Goal: Contribute content

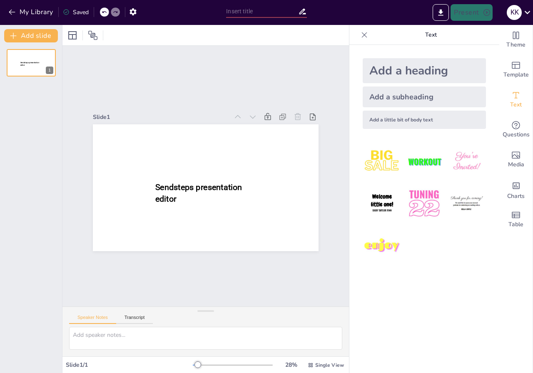
type input "New Sendsteps"
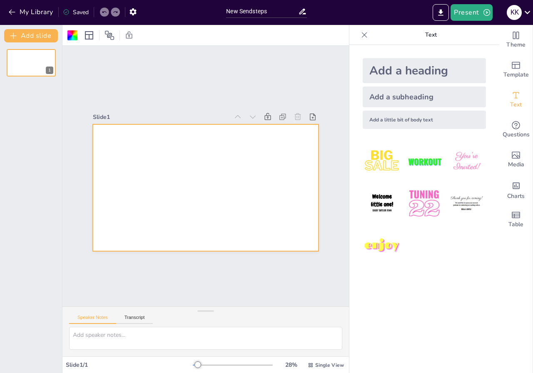
click at [122, 147] on div at bounding box center [206, 187] width 226 height 127
click at [120, 147] on div at bounding box center [206, 187] width 226 height 127
click at [8, 10] on icon "button" at bounding box center [12, 12] width 8 height 8
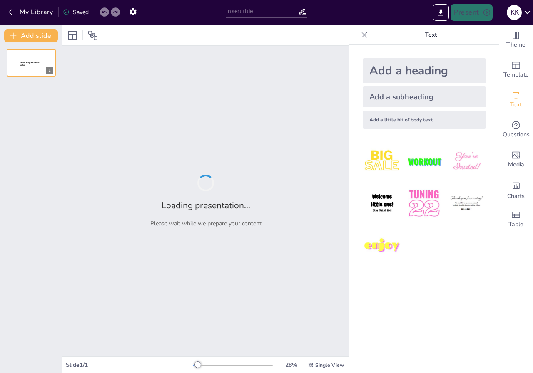
type input "La Civilización Maya: Historia y Desarrollo a Través de los Siglos"
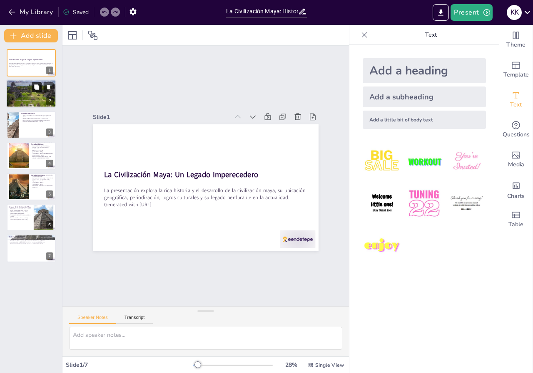
click at [32, 88] on button at bounding box center [37, 87] width 10 height 10
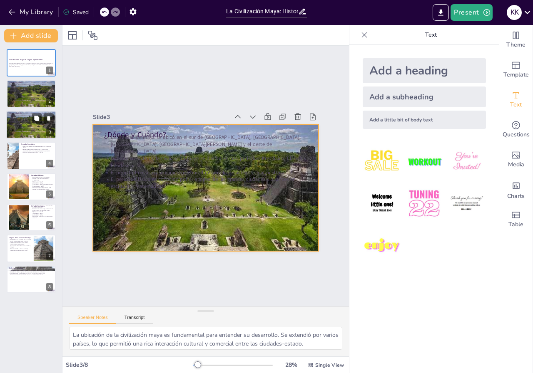
click at [22, 125] on div at bounding box center [31, 125] width 65 height 28
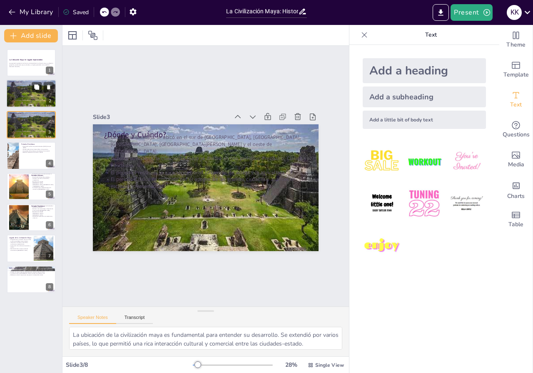
click at [17, 94] on div at bounding box center [31, 94] width 65 height 28
click at [10, 129] on div at bounding box center [31, 125] width 65 height 28
click at [23, 154] on div at bounding box center [31, 156] width 50 height 28
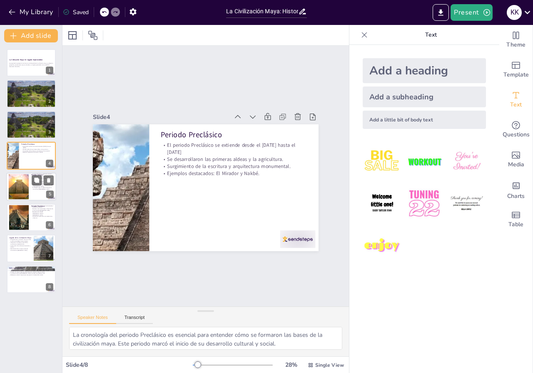
click at [19, 191] on div at bounding box center [18, 186] width 51 height 25
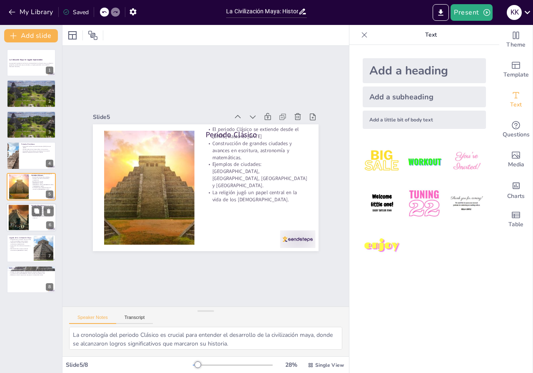
click at [32, 221] on div at bounding box center [31, 218] width 50 height 28
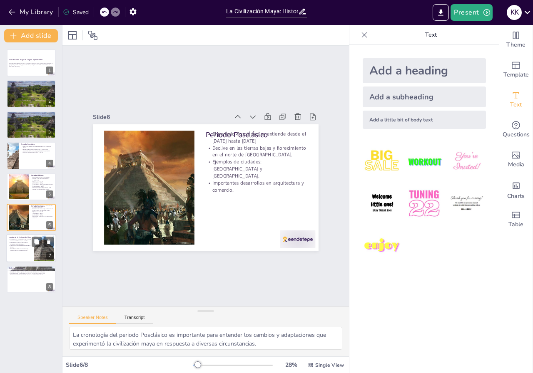
click at [25, 253] on div at bounding box center [31, 249] width 50 height 28
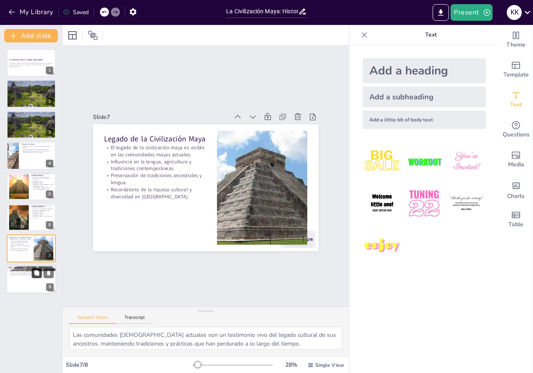
click at [34, 270] on icon at bounding box center [37, 273] width 6 height 6
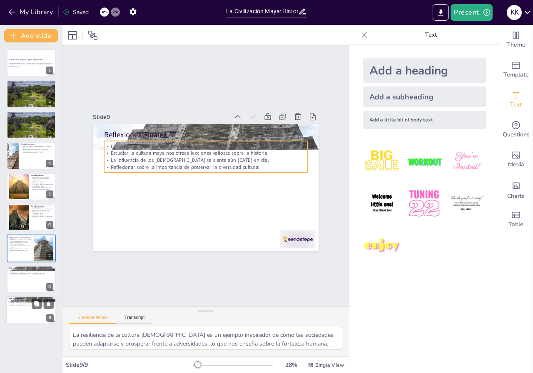
click at [26, 305] on p "La influencia de los [DEMOGRAPHIC_DATA] se siente aún [DATE] en día." at bounding box center [31, 305] width 45 height 2
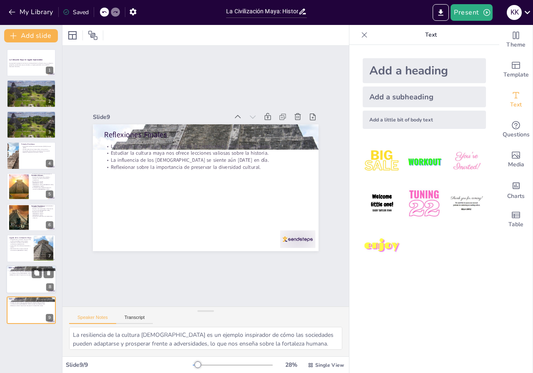
click at [23, 290] on div at bounding box center [31, 280] width 50 height 28
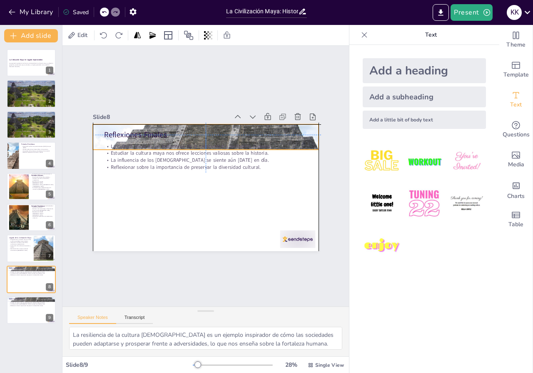
click at [307, 138] on div at bounding box center [225, 142] width 280 height 259
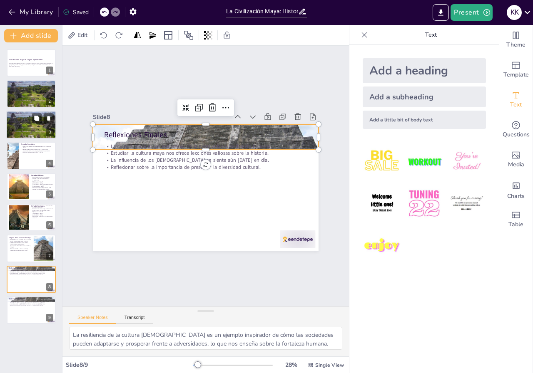
click at [31, 123] on p "El periodo Clásico es conocido por el apogeo de las grandes ciudades y avances …" at bounding box center [31, 123] width 45 height 3
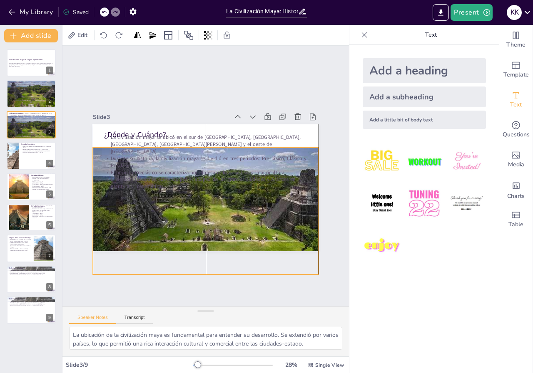
drag, startPoint x: 275, startPoint y: 217, endPoint x: 278, endPoint y: 241, distance: 23.5
click at [278, 241] on div at bounding box center [205, 211] width 293 height 127
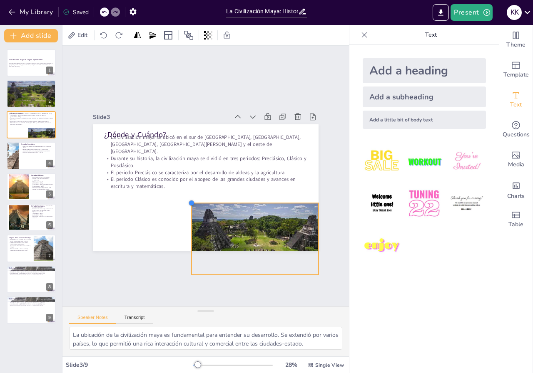
drag, startPoint x: 84, startPoint y: 145, endPoint x: 183, endPoint y: 201, distance: 113.3
click at [188, 201] on div at bounding box center [191, 203] width 7 height 7
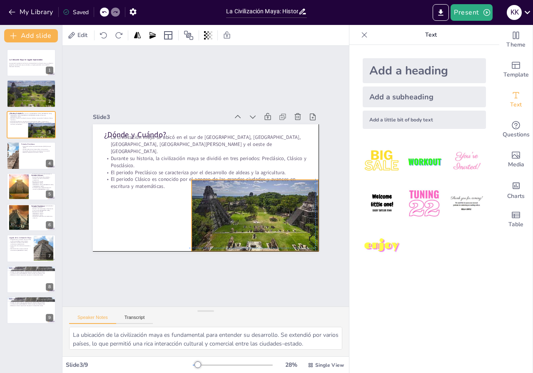
drag, startPoint x: 223, startPoint y: 233, endPoint x: 220, endPoint y: 209, distance: 24.3
click at [220, 209] on div at bounding box center [255, 216] width 165 height 72
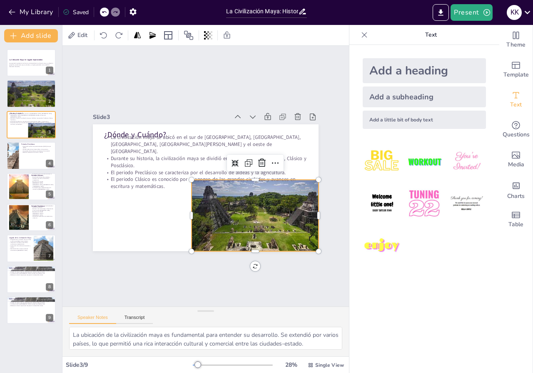
click at [291, 288] on div "Slide 1 La Civilización Maya: Un Legado Imperecedero La presentación explora la…" at bounding box center [205, 176] width 286 height 261
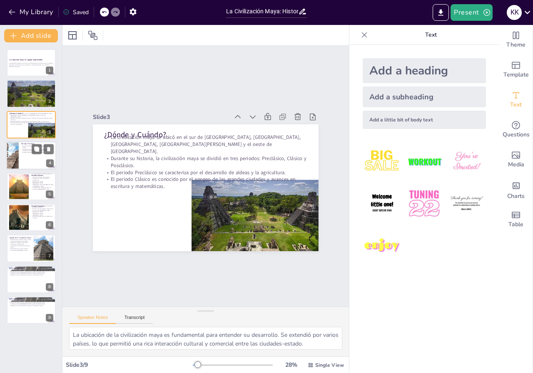
click at [15, 162] on div at bounding box center [13, 156] width 58 height 28
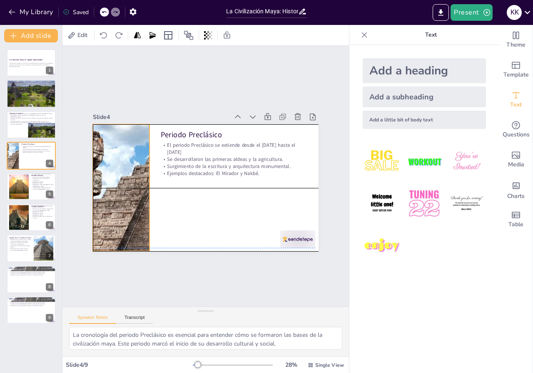
click at [137, 182] on div at bounding box center [176, 96] width 178 height 281
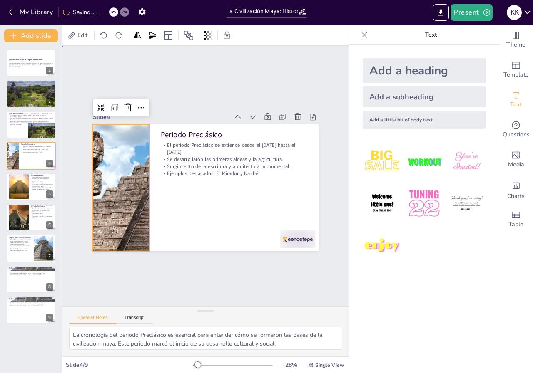
click at [187, 265] on div "Slide 1 La Civilización Maya: Un Legado Imperecedero La presentación explora la…" at bounding box center [205, 176] width 353 height 337
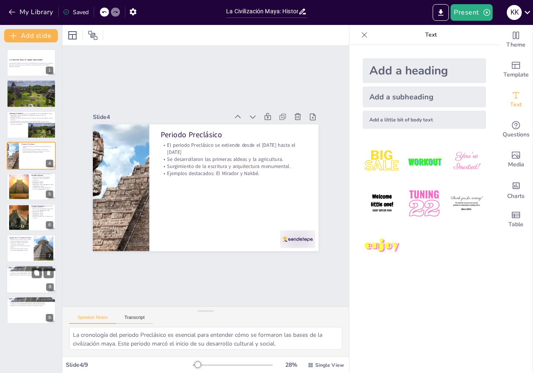
click at [37, 281] on div at bounding box center [31, 280] width 50 height 28
type textarea "La resiliencia de la cultura [DEMOGRAPHIC_DATA] es un ejemplo inspirador de cóm…"
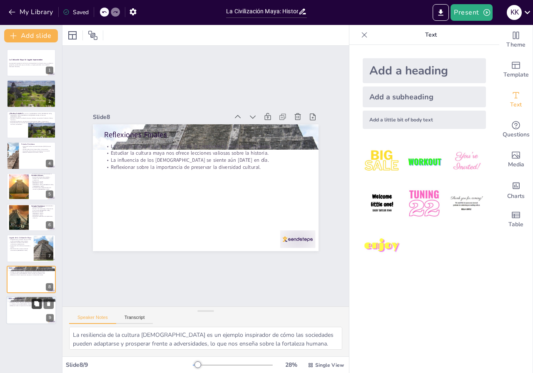
click at [32, 302] on button at bounding box center [37, 304] width 10 height 10
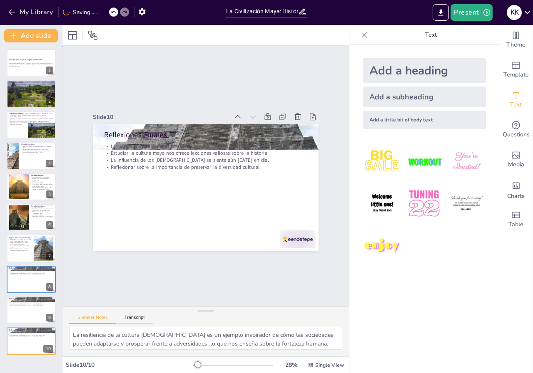
click at [133, 256] on div "Slide 1 La Civilización Maya: Un Legado Imperecedero La presentación explora la…" at bounding box center [205, 176] width 378 height 369
click at [35, 61] on button at bounding box center [37, 56] width 10 height 10
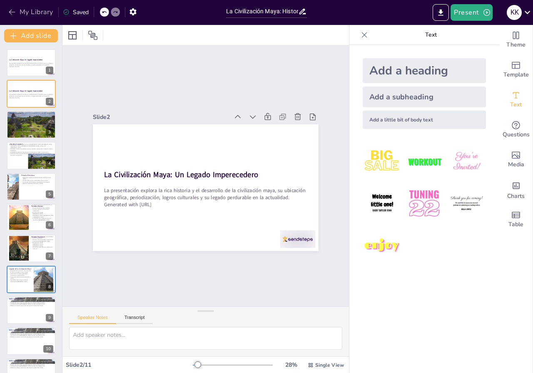
click at [12, 16] on button "My Library" at bounding box center [31, 11] width 50 height 13
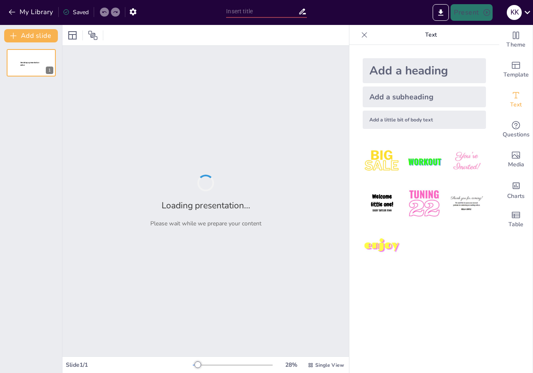
type input "La Civilización Maya: Historia y Desarrollo a Través de los Siglos"
